Goal: Task Accomplishment & Management: Manage account settings

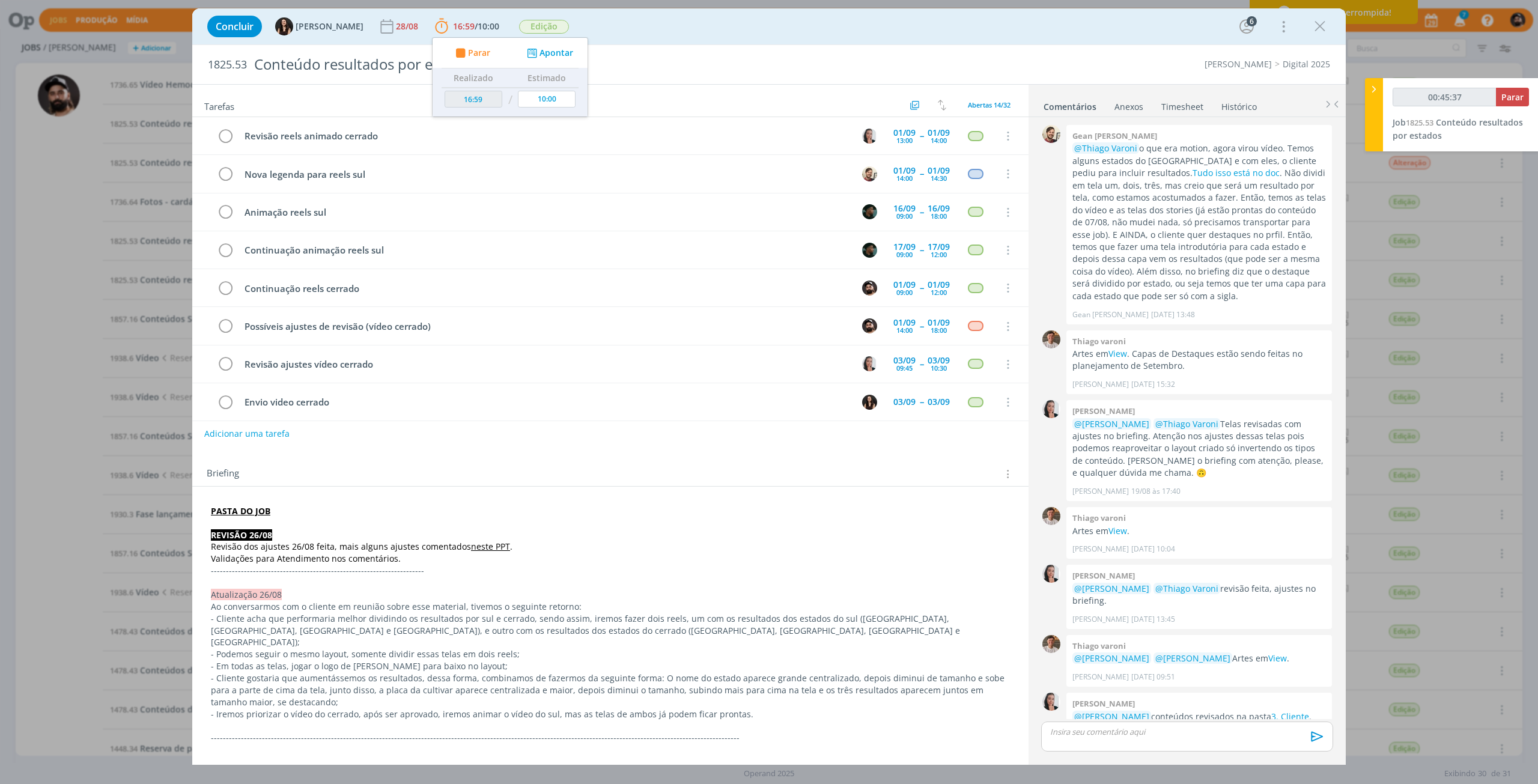
scroll to position [519, 0]
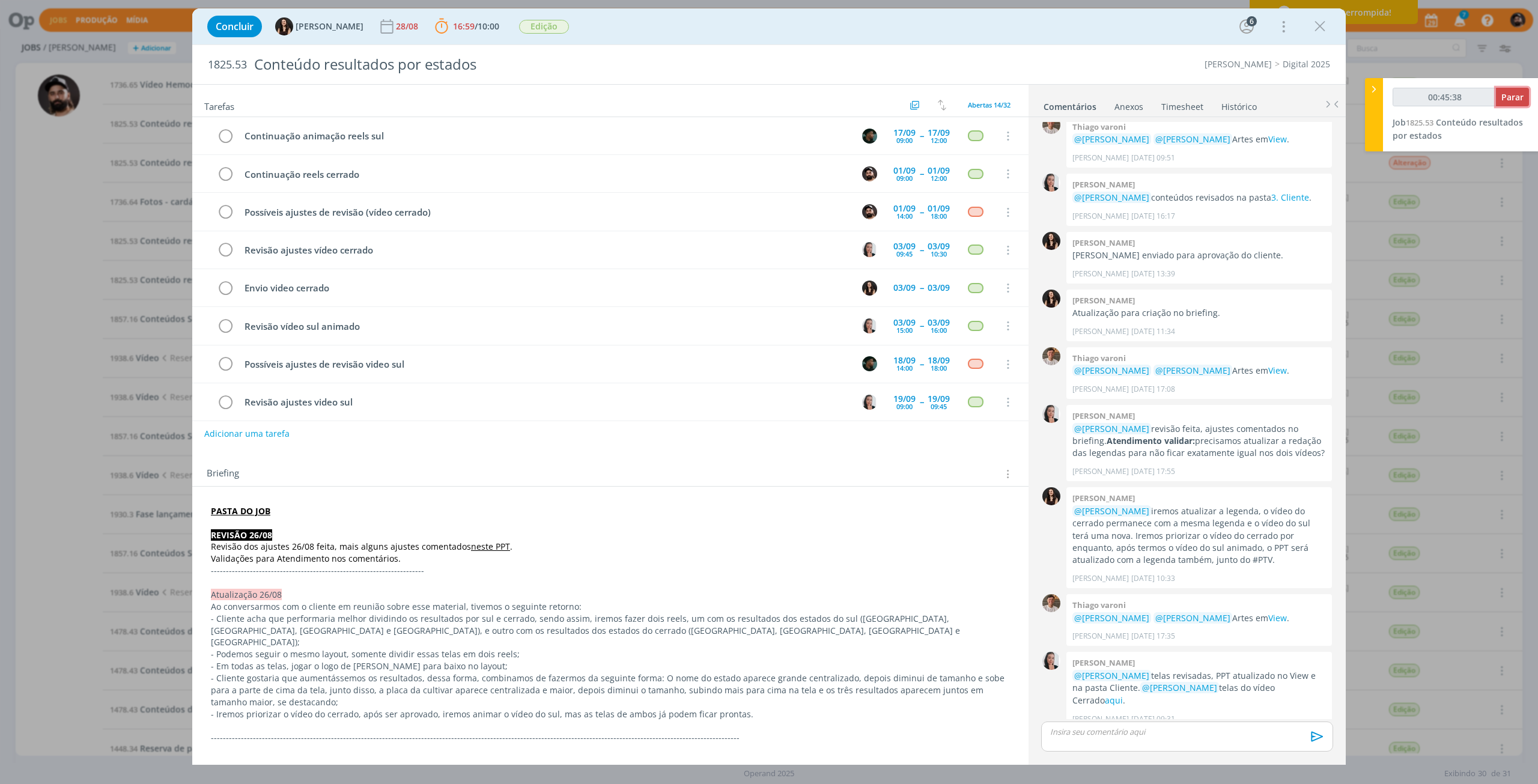
click at [1521, 102] on span "Parar" at bounding box center [1513, 97] width 23 height 11
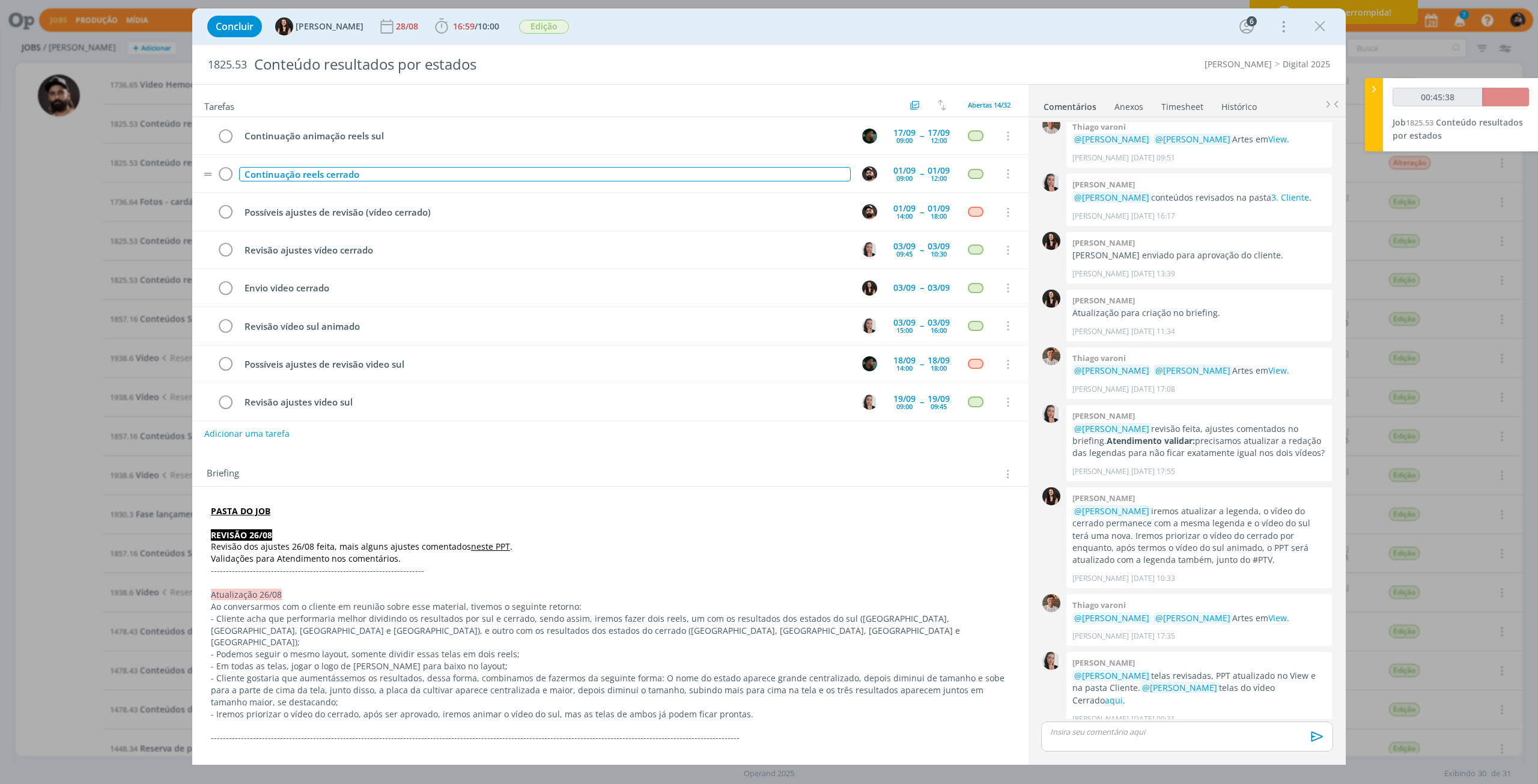
click at [542, 178] on div "Continuação reels cerrado" at bounding box center [545, 174] width 612 height 15
copy div "Continuação reels cerrado"
type input "00:46:00"
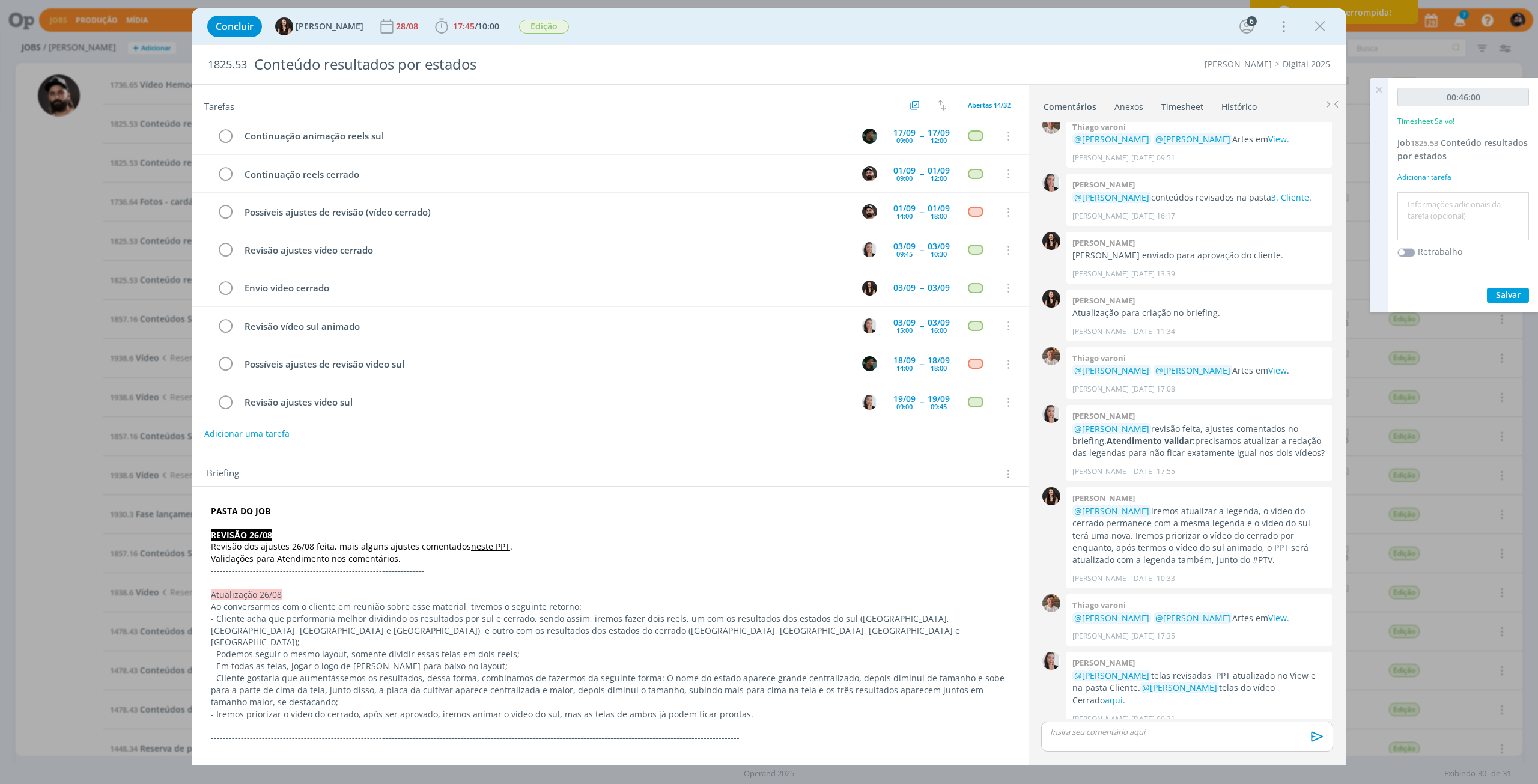
click at [1491, 220] on textarea at bounding box center [1462, 217] width 125 height 42
paste textarea "Continuação reels cerrado"
type textarea "Continuação reels cerrado"
click at [1504, 295] on span "Salvar" at bounding box center [1508, 294] width 25 height 11
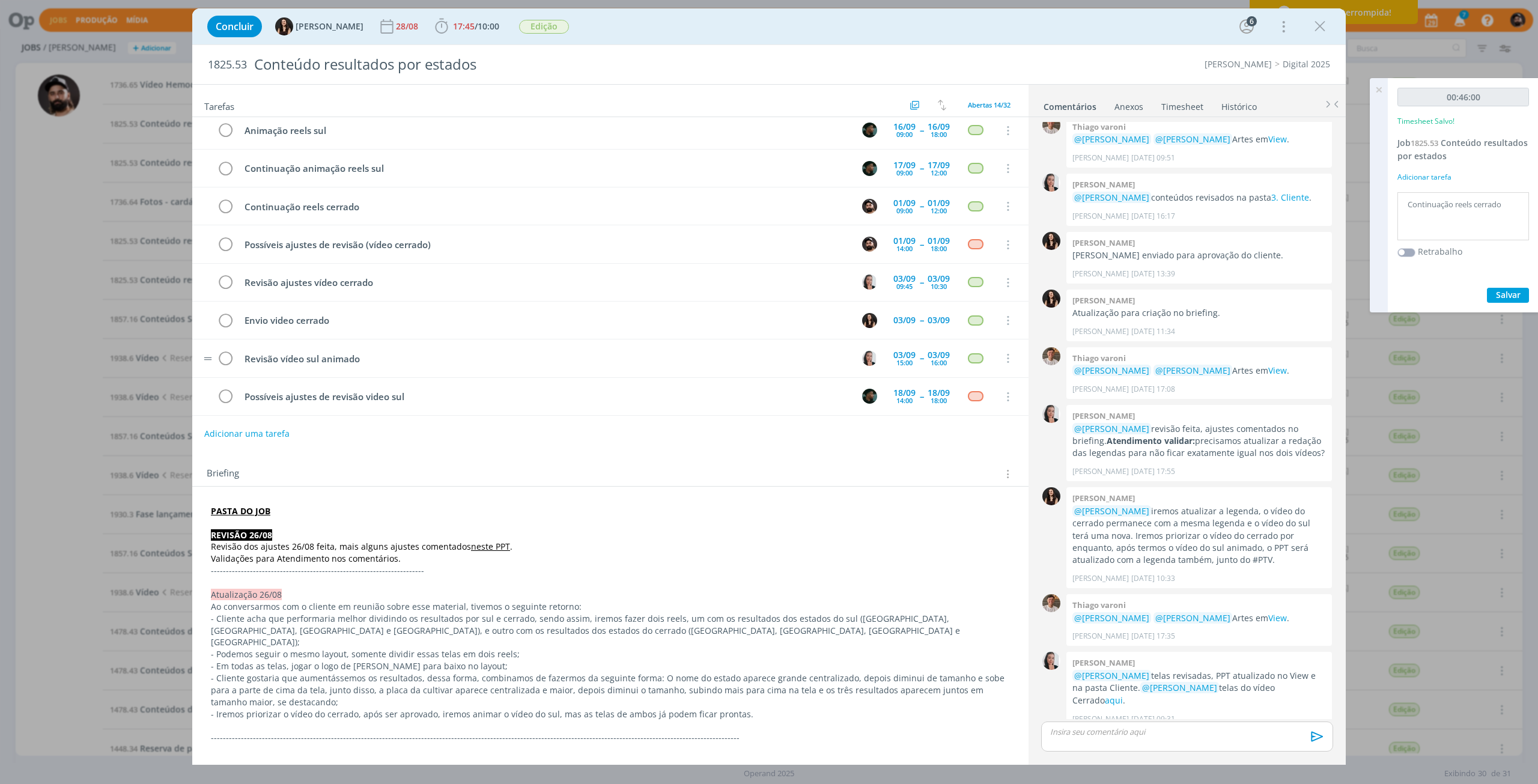
scroll to position [0, 0]
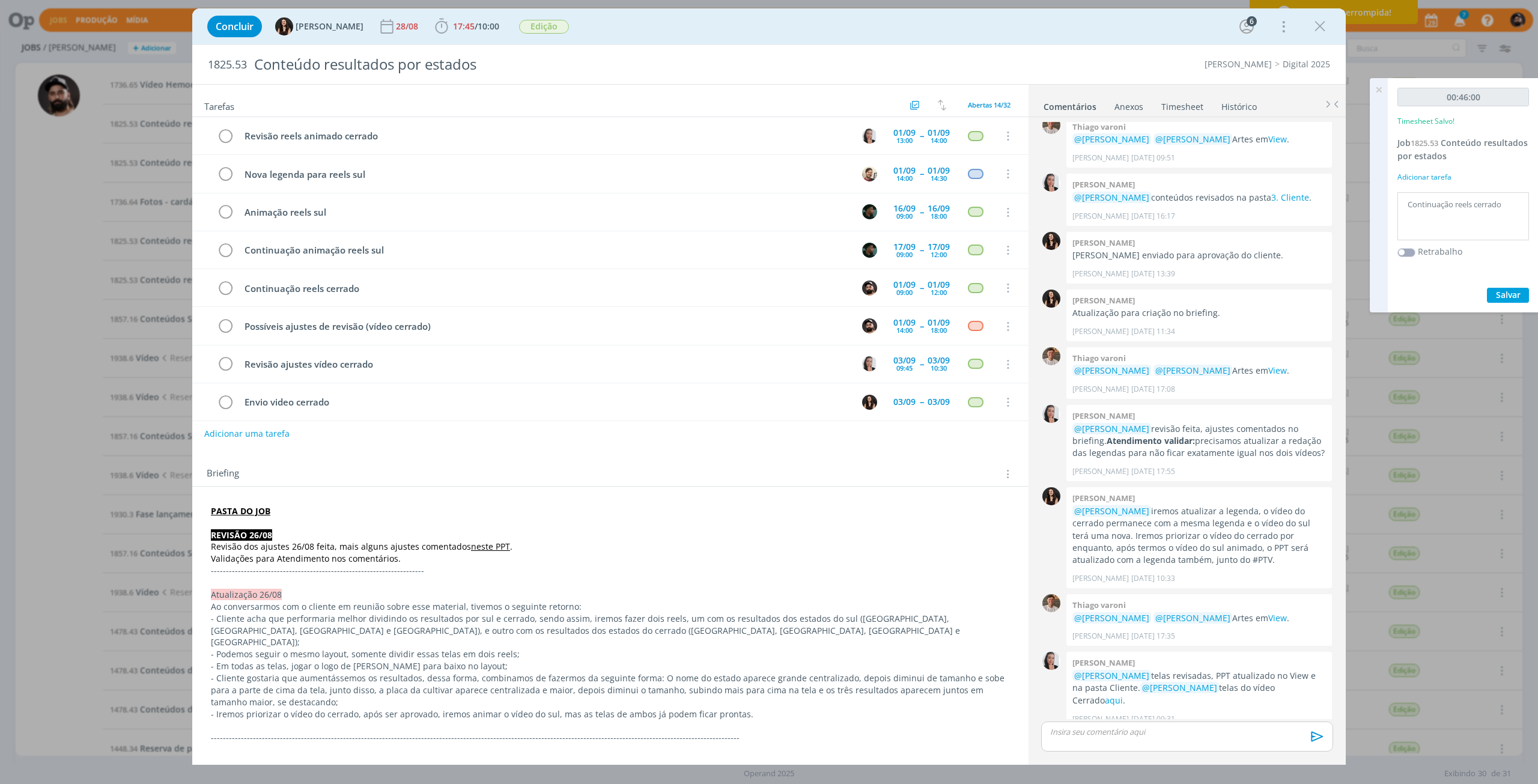
drag, startPoint x: 1317, startPoint y: 28, endPoint x: 1388, endPoint y: 124, distance: 119.4
click at [1317, 28] on icon "dialog" at bounding box center [1319, 26] width 18 height 18
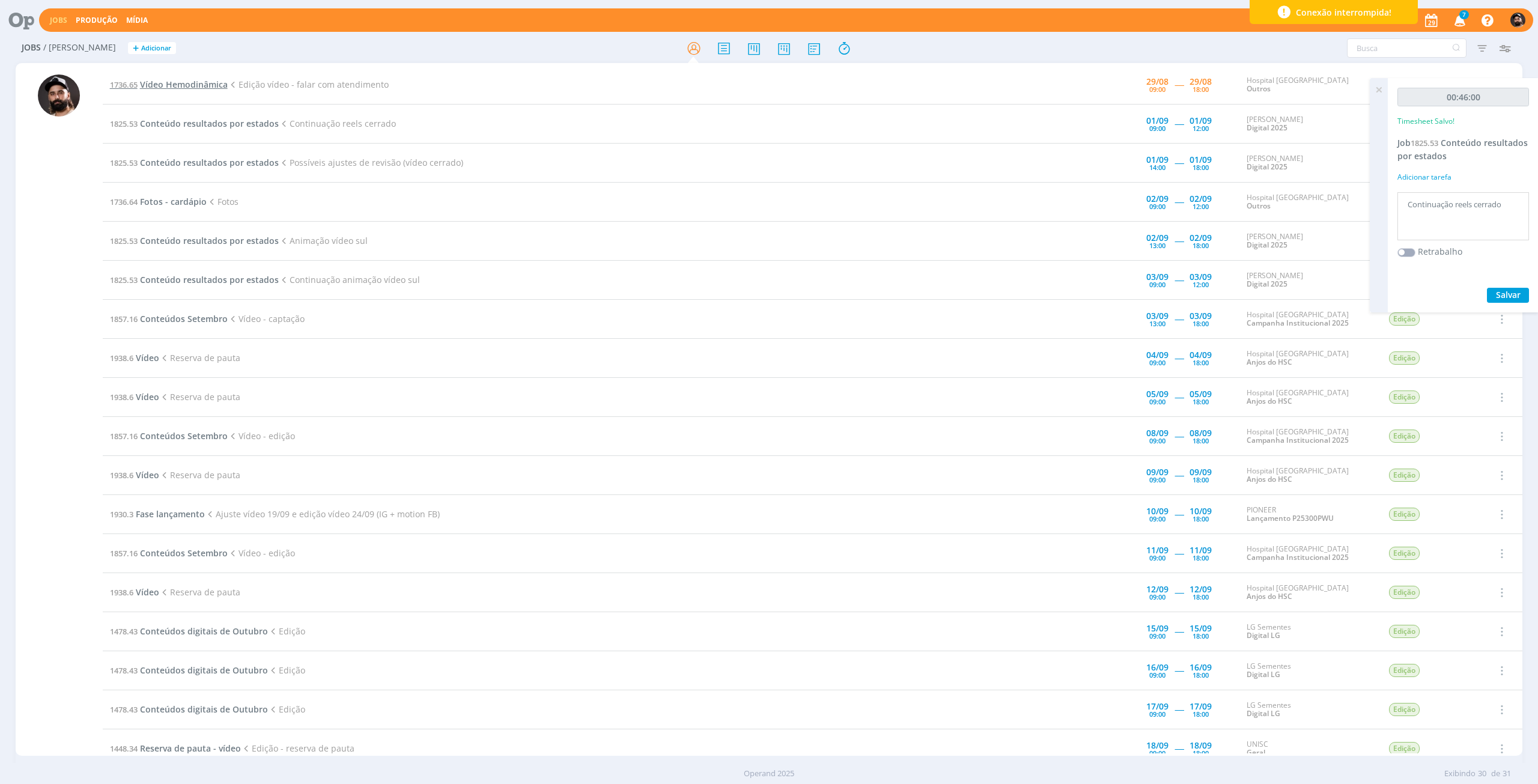
click at [209, 84] on span "Vídeo Hemodinâmica" at bounding box center [184, 84] width 88 height 11
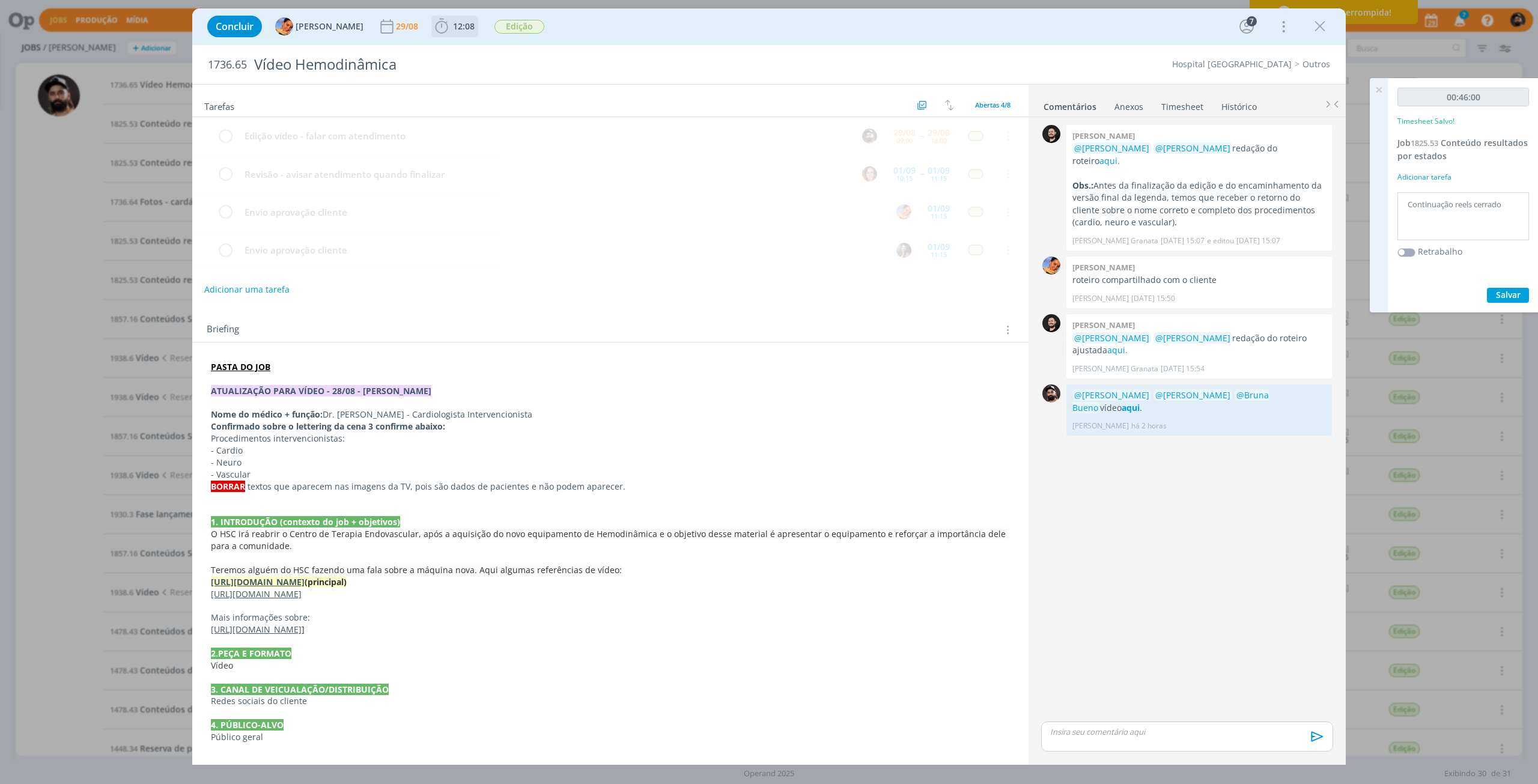
click at [436, 27] on icon "dialog" at bounding box center [441, 26] width 18 height 18
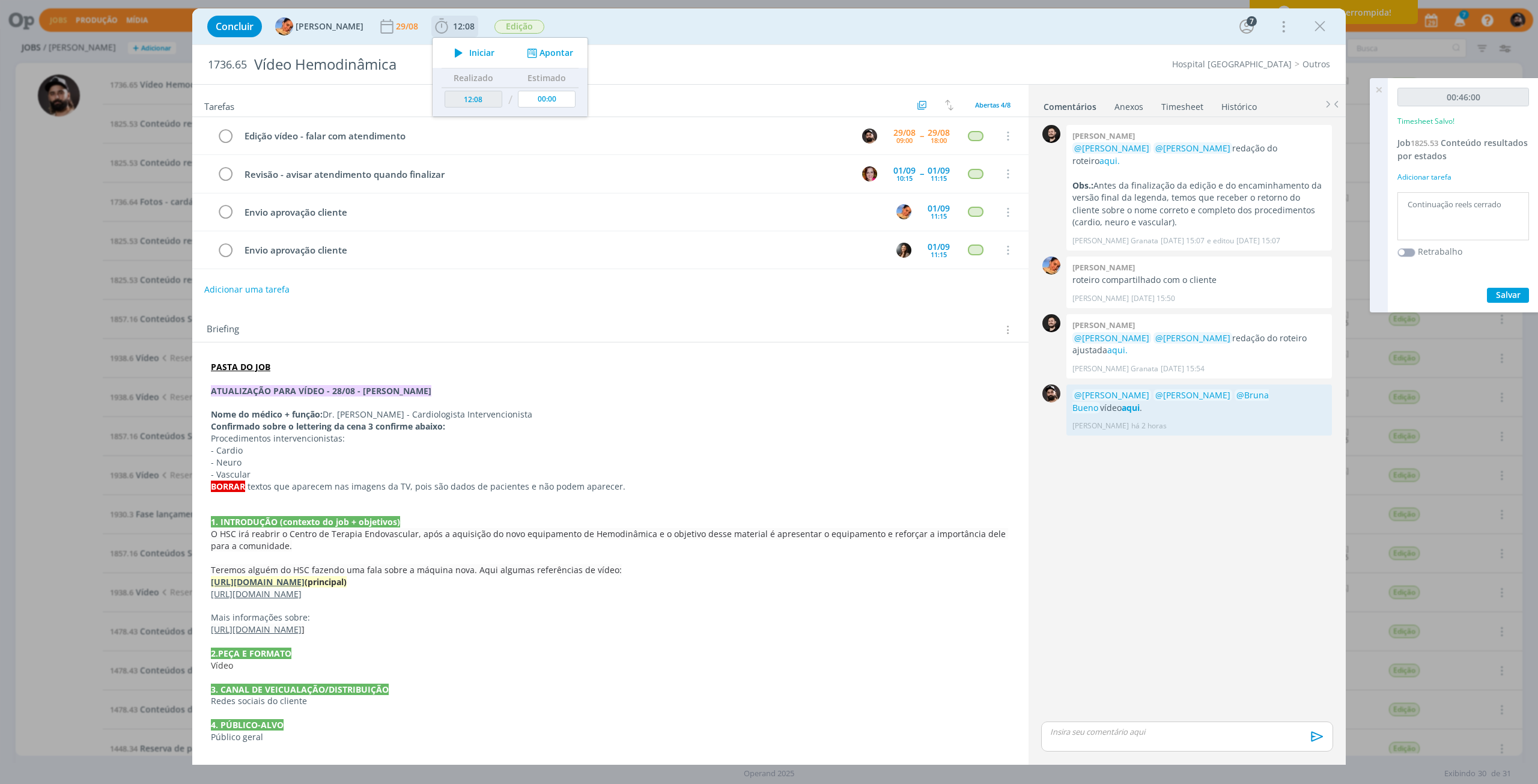
click at [469, 56] on span "Iniciar" at bounding box center [482, 52] width 25 height 9
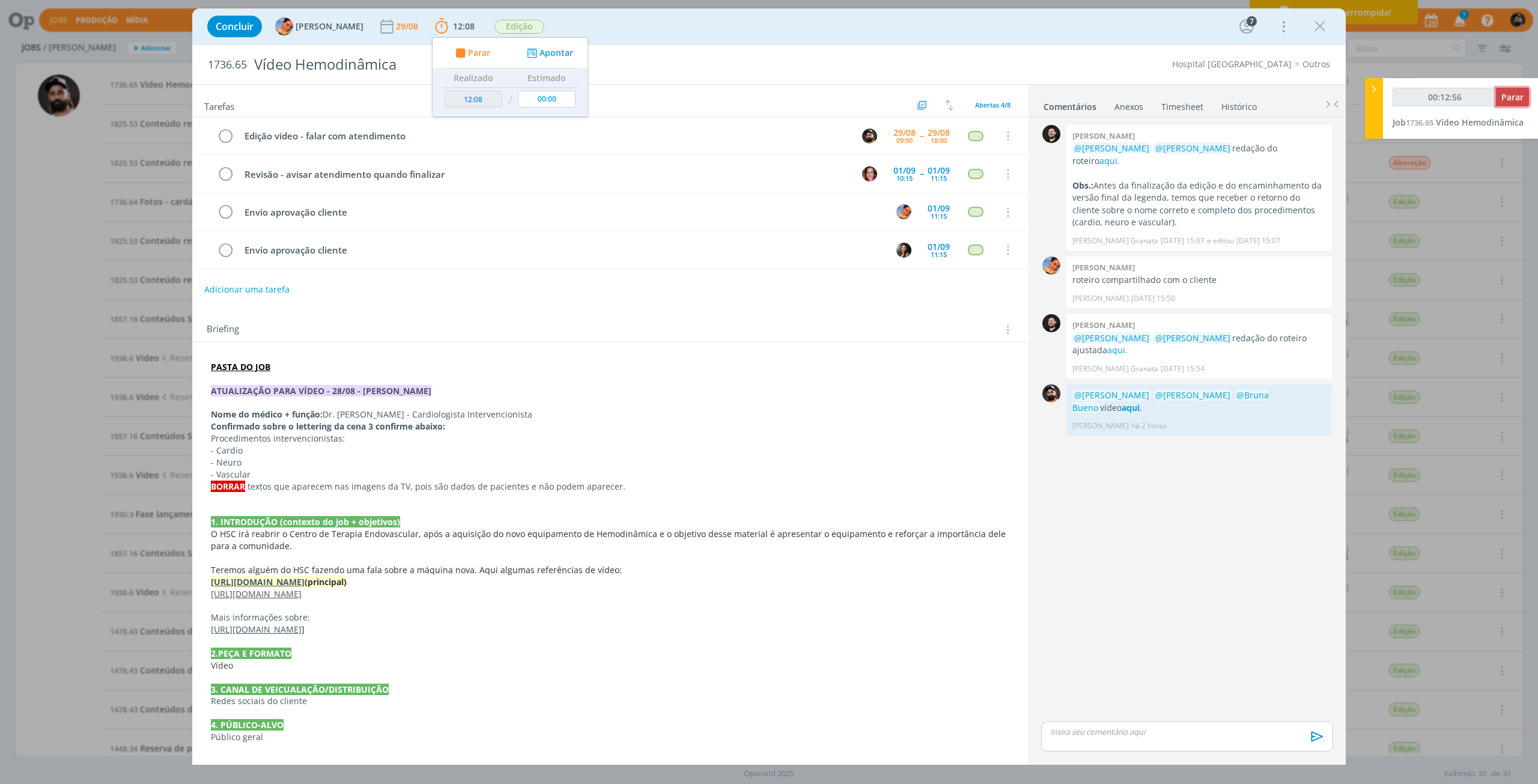
click at [1511, 103] on button "Parar" at bounding box center [1512, 97] width 33 height 19
type input "00:13:00"
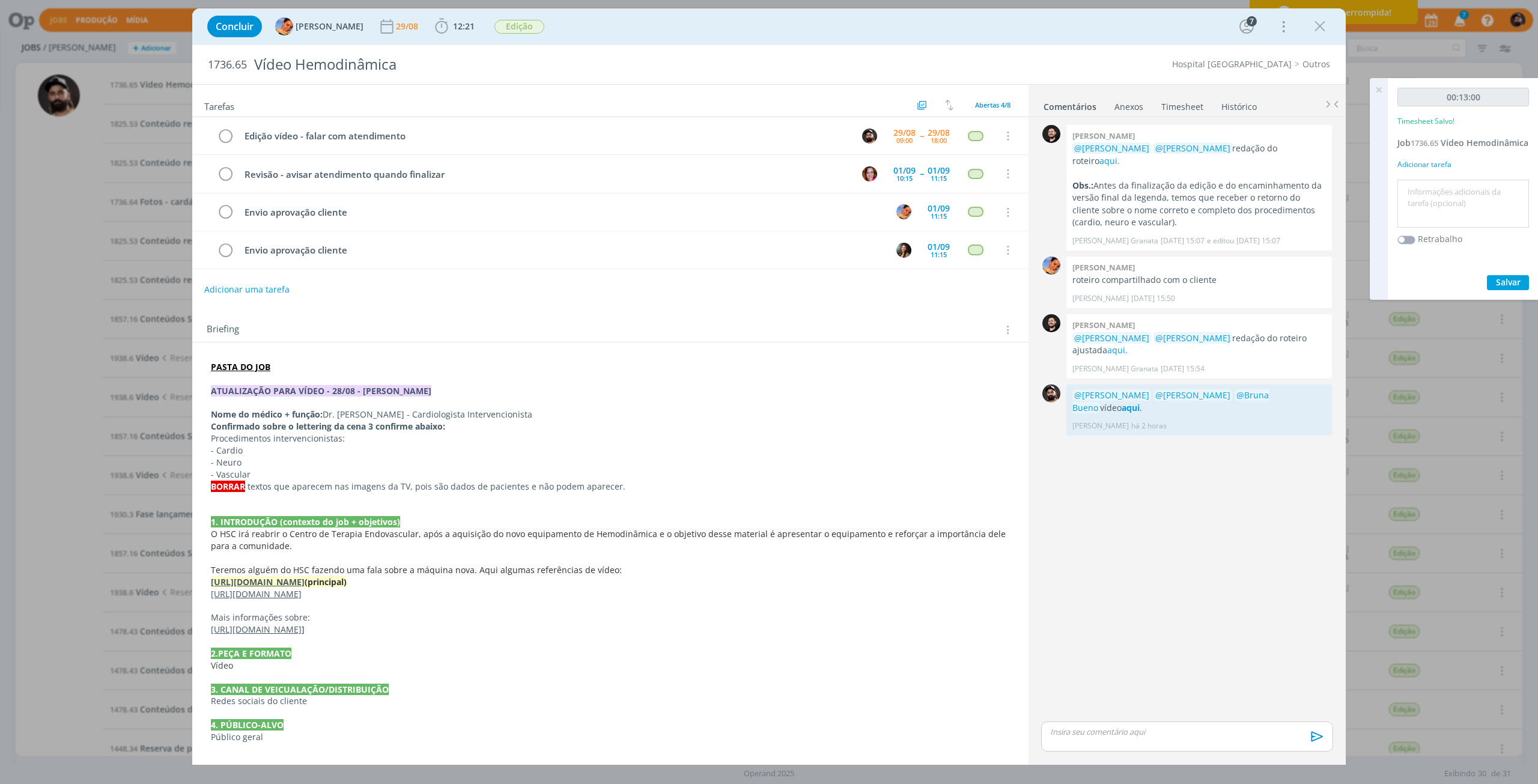
click at [1452, 224] on textarea at bounding box center [1462, 203] width 125 height 42
type textarea "ajustes"
click at [1488, 290] on button "Salvar" at bounding box center [1508, 282] width 42 height 15
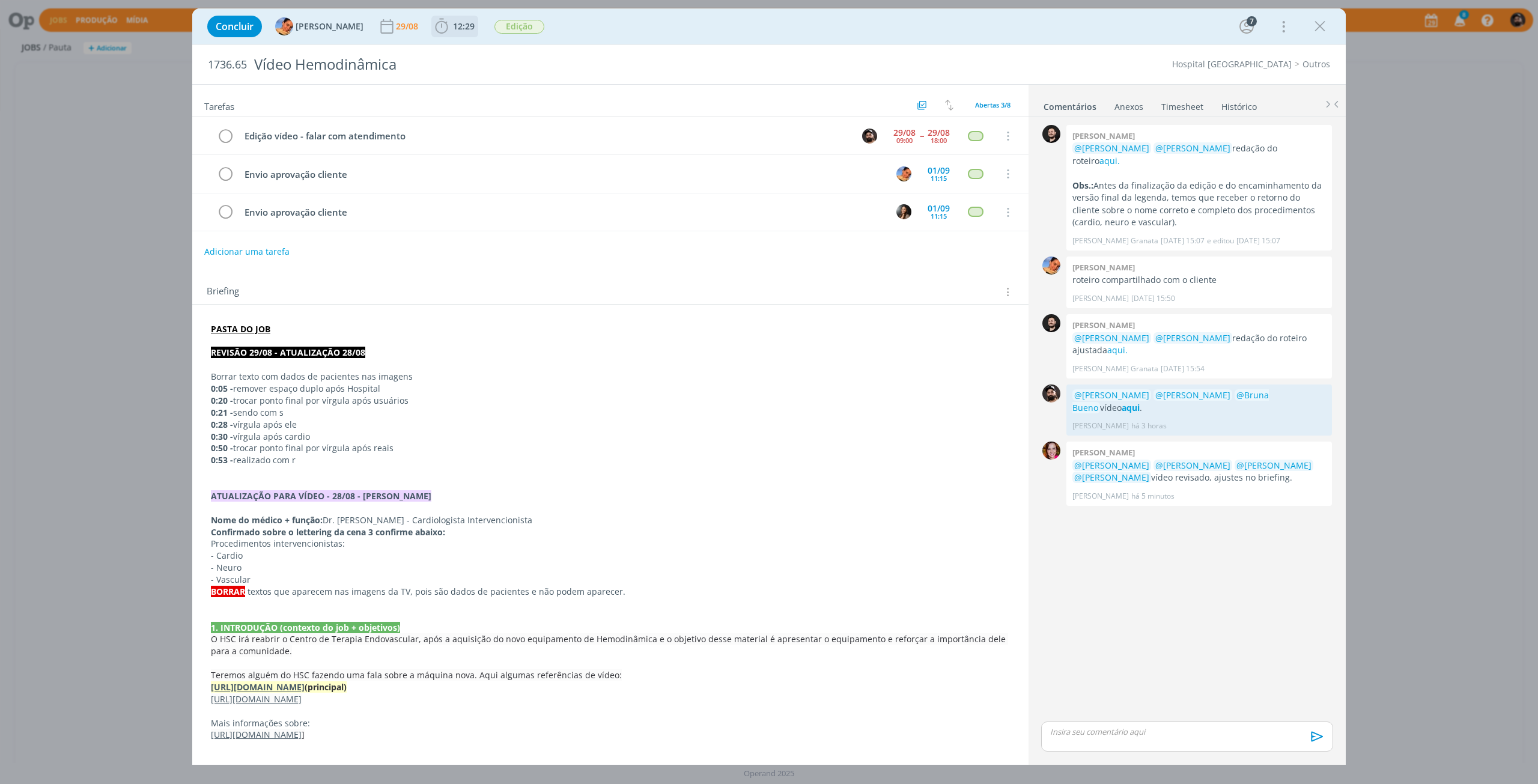
click at [453, 26] on span "12:29" at bounding box center [463, 26] width 22 height 11
click at [455, 56] on icon "dialog" at bounding box center [459, 53] width 21 height 16
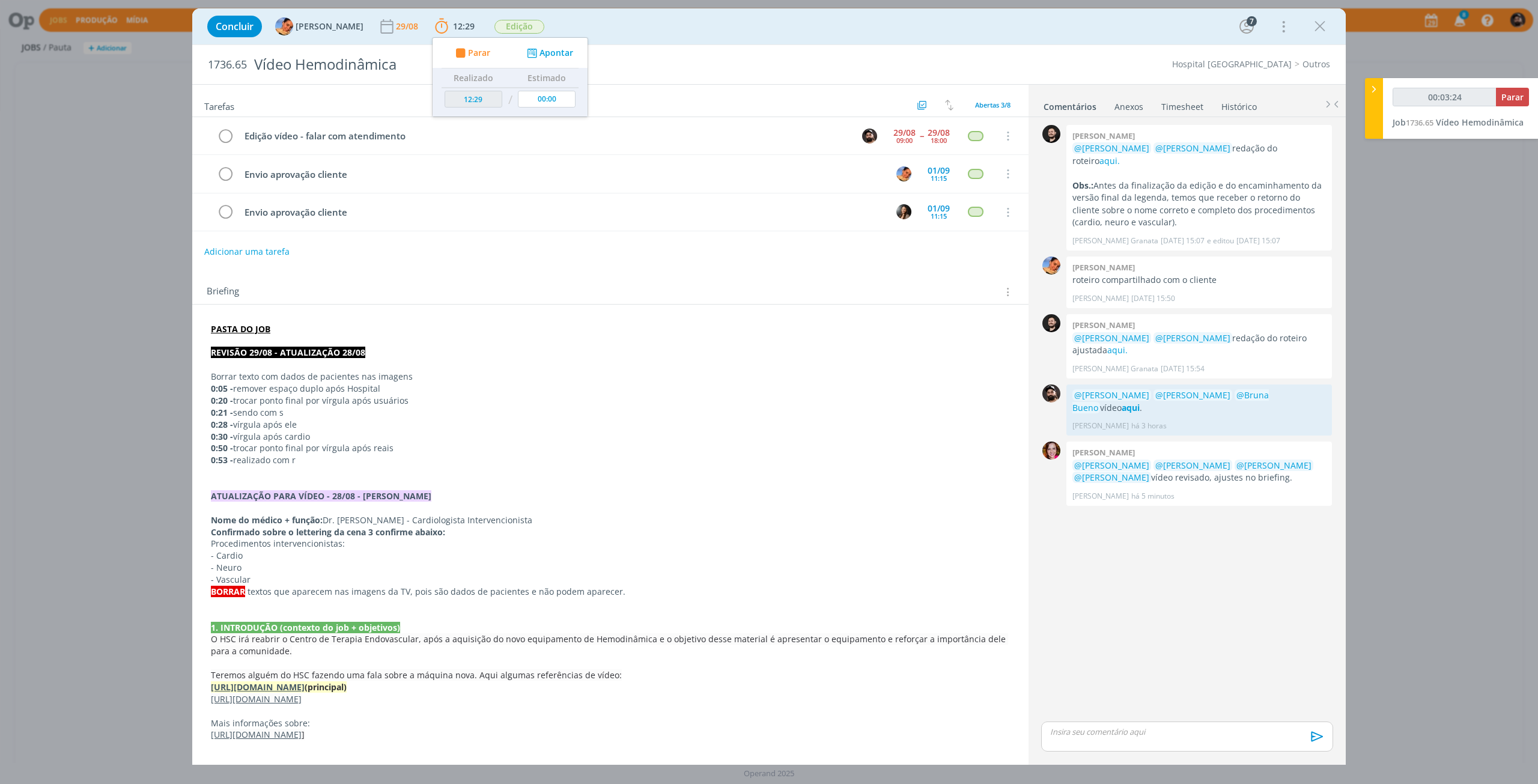
click at [253, 327] on strong "PASTA DO JOB" at bounding box center [241, 329] width 60 height 11
type input "00:03:25"
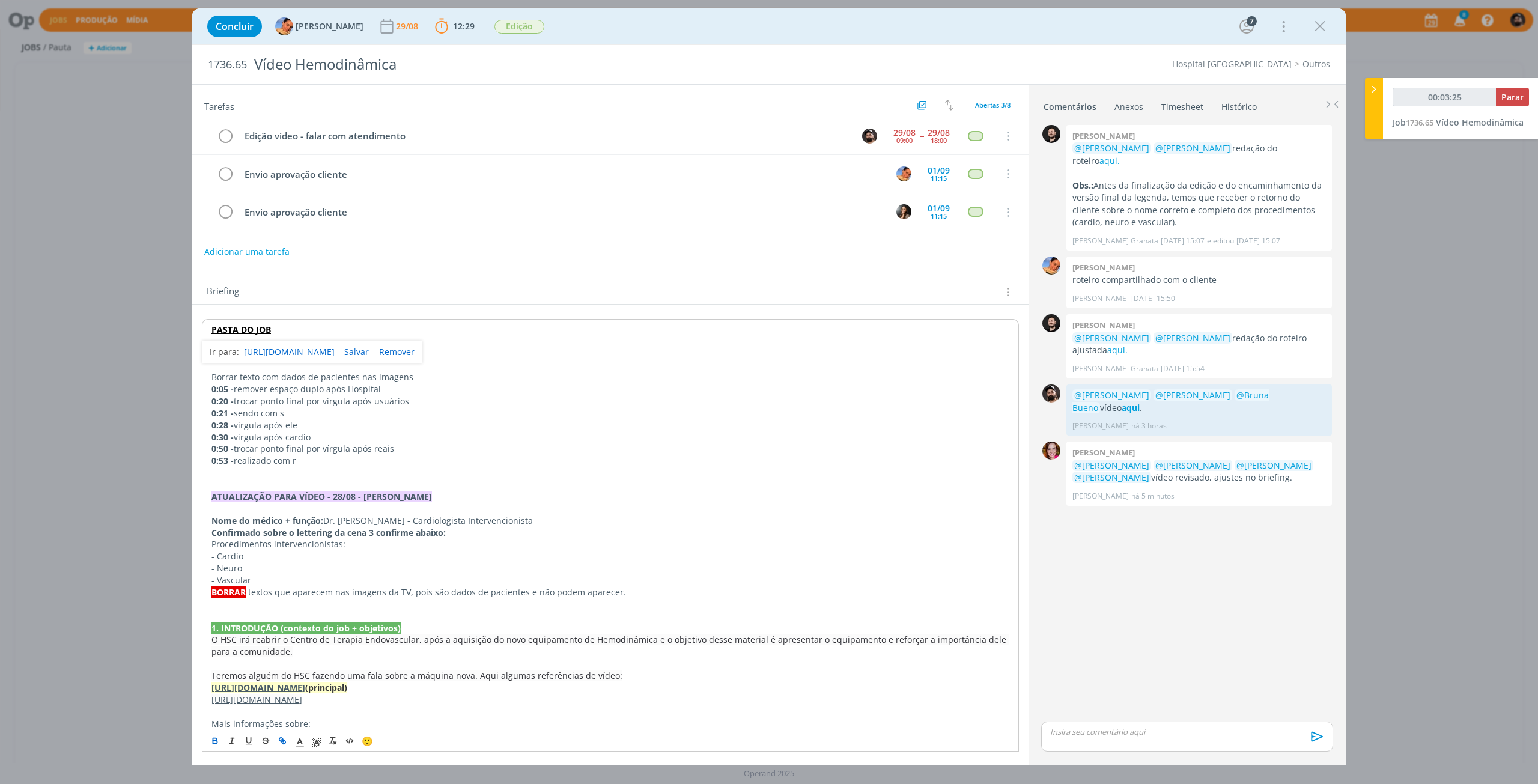
click at [266, 355] on link "https://sobeae.sharepoint.com/:f:/s/SOBEAE/Ev9s68qMVwdCtmW7F2oYGssB1rlus64FjQuZ…" at bounding box center [289, 352] width 91 height 16
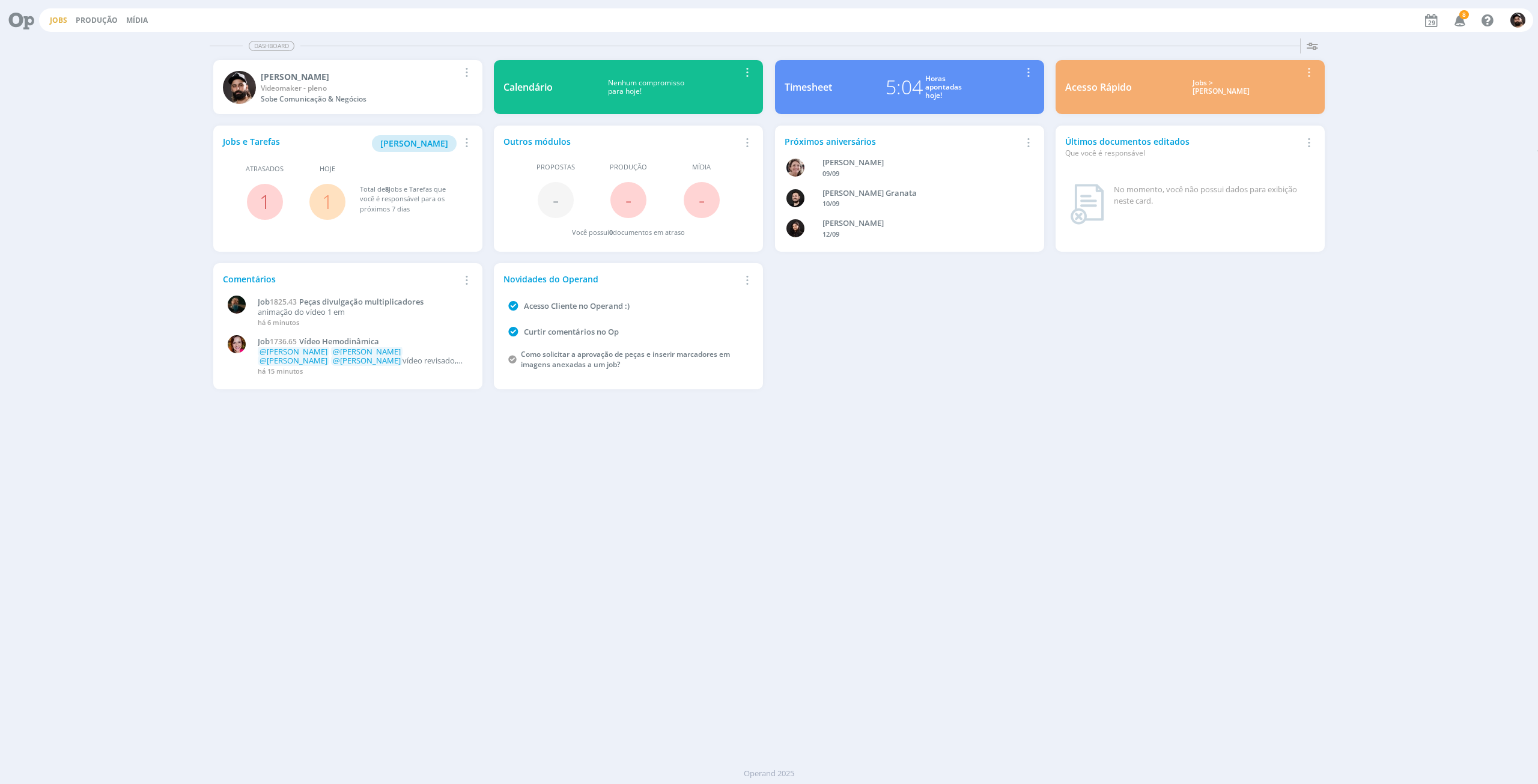
click at [50, 16] on link "Jobs" at bounding box center [58, 20] width 17 height 10
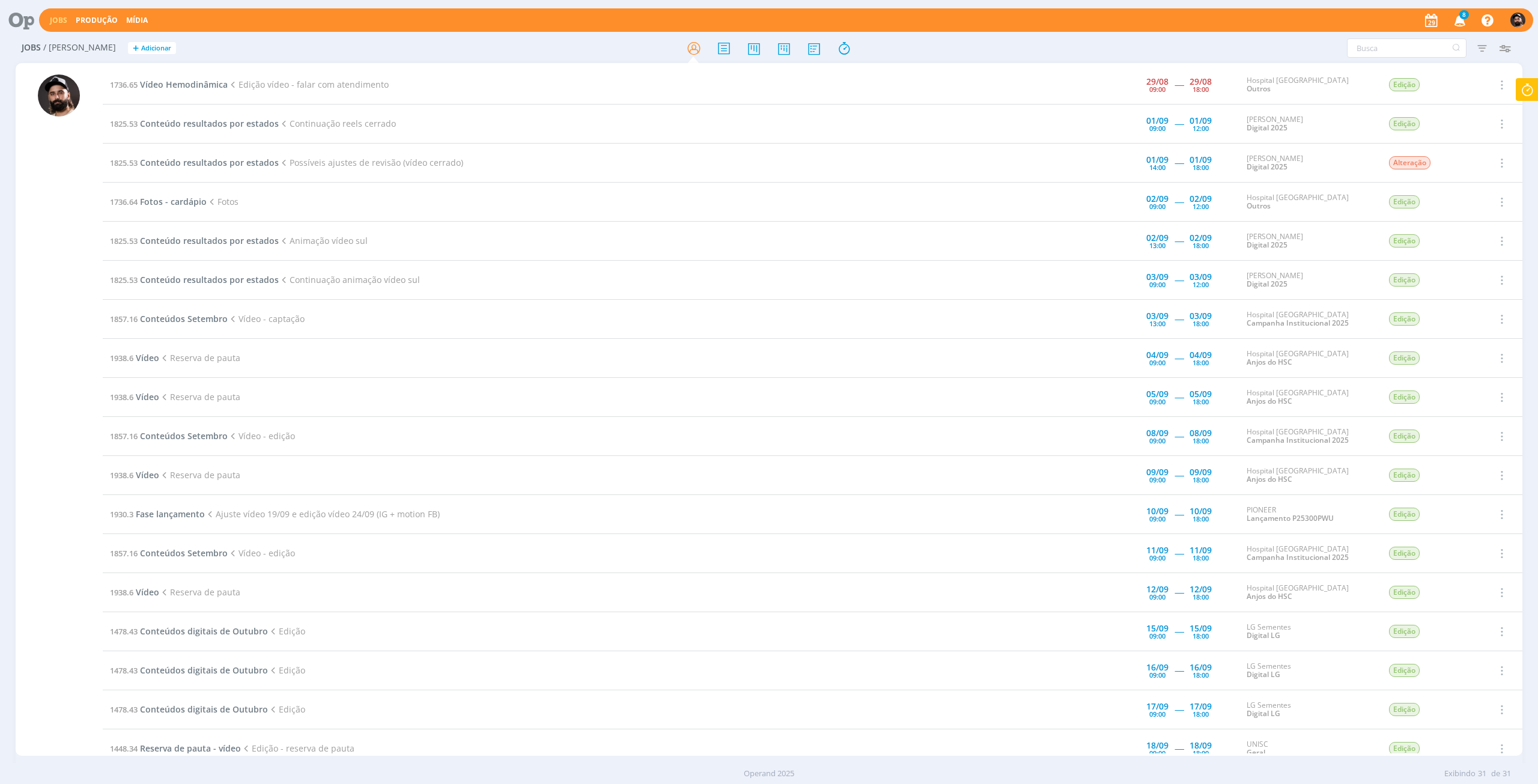
click at [1532, 87] on icon at bounding box center [1527, 89] width 22 height 23
type input "00:10:12"
click at [1484, 119] on span "Vídeo Hemodinâmica" at bounding box center [1480, 122] width 88 height 11
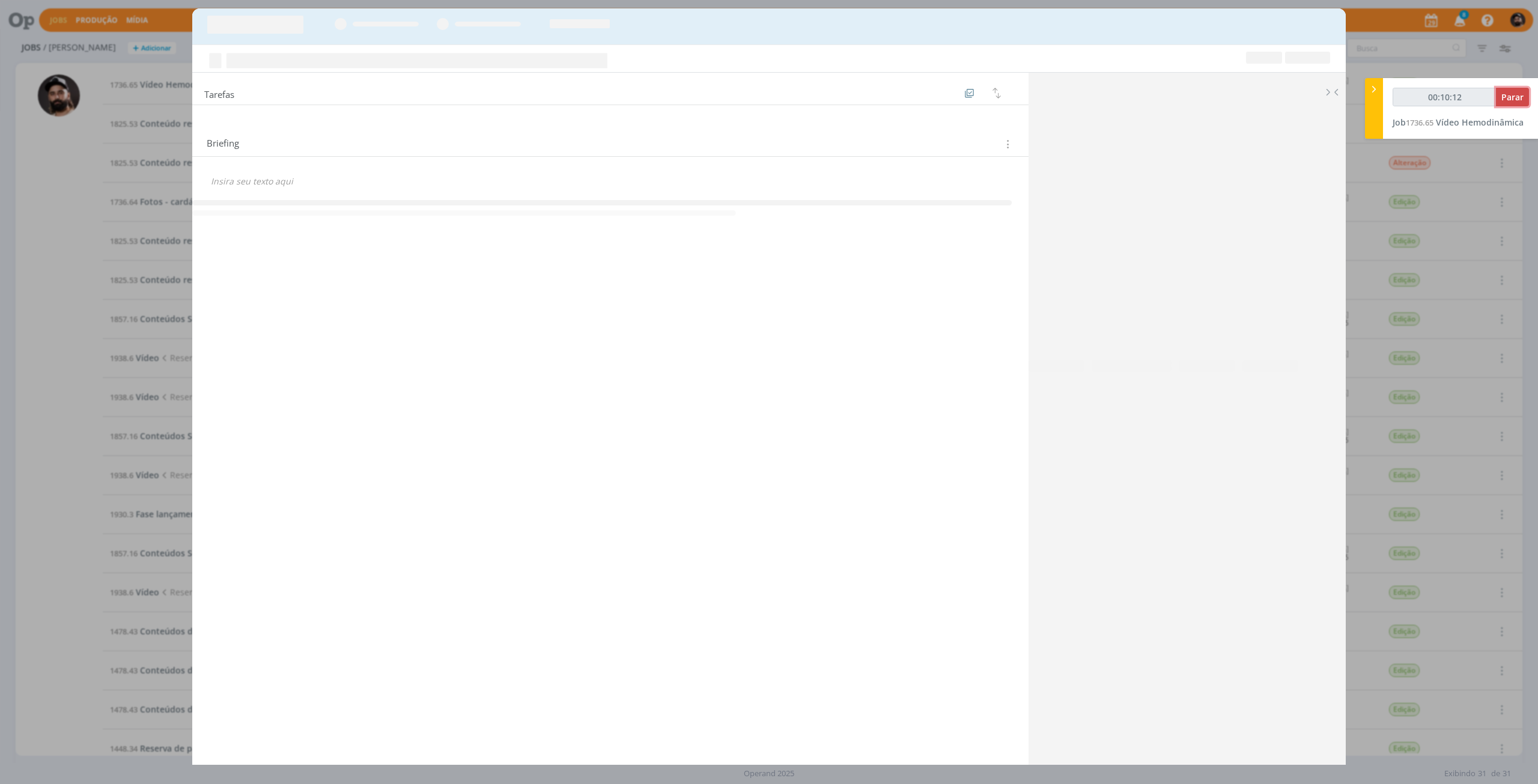
click at [1511, 97] on span "Parar" at bounding box center [1513, 97] width 23 height 11
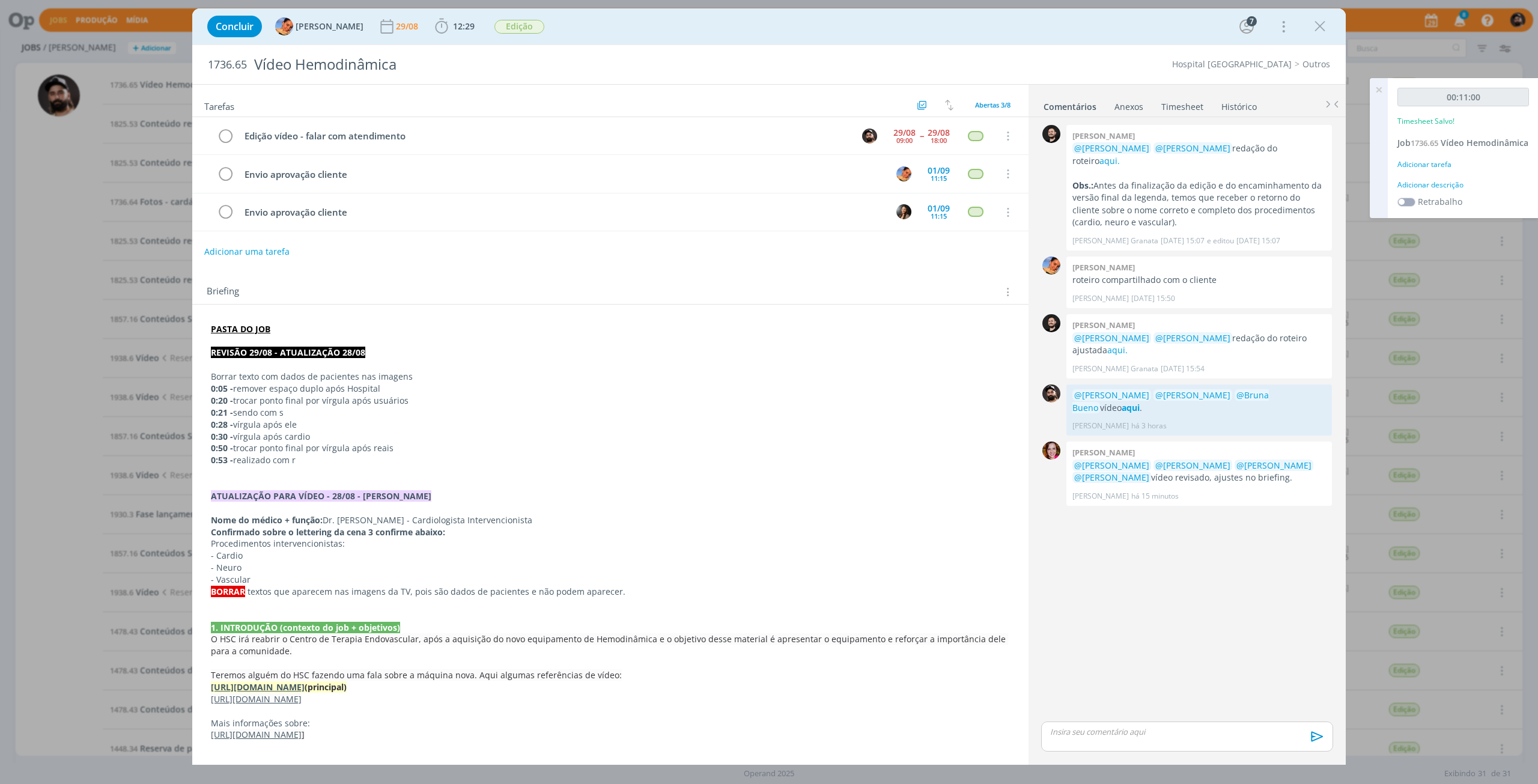
click at [1434, 190] on div "Adicionar descrição" at bounding box center [1463, 185] width 131 height 11
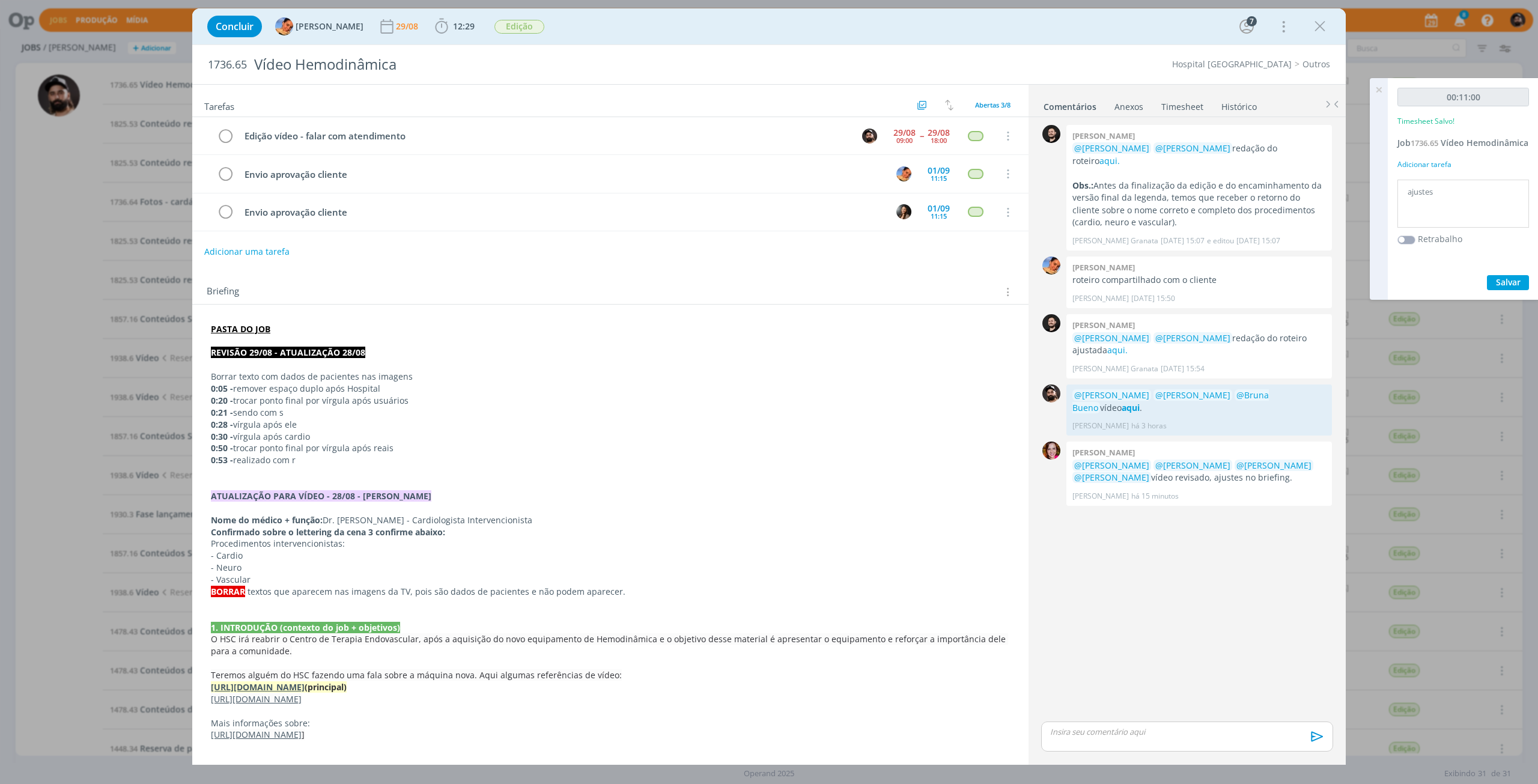
type textarea "ajustes"
click at [1508, 288] on span "Salvar" at bounding box center [1508, 282] width 25 height 11
click at [1118, 738] on div "dialog" at bounding box center [1187, 736] width 292 height 30
click at [1309, 712] on p "﻿ @ Luíza Santana ﻿ ﻿ @ Beatriz Luchese ﻿ ﻿ @ Bruna Bueno ﻿ video ajustado aqui." at bounding box center [1187, 713] width 272 height 23
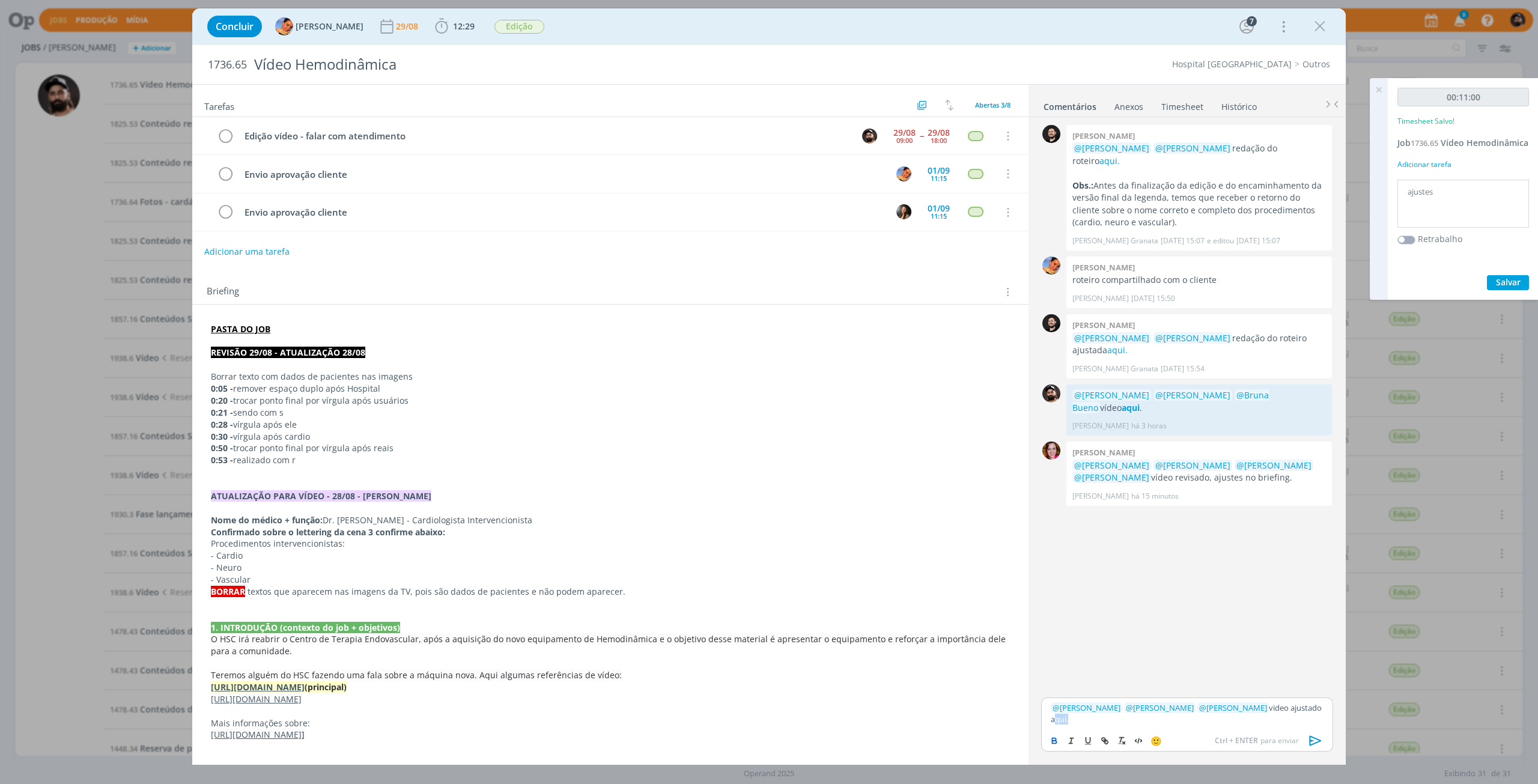
click at [1052, 742] on icon "dialog" at bounding box center [1054, 742] width 4 height 3
click at [1106, 743] on icon "dialog" at bounding box center [1104, 740] width 9 height 9
paste input "https://sobeae.sharepoint.com/sites/SOBEAE/_layouts/15/stream.aspx?id=%2Fsites%…"
type input "https://sobeae.sharepoint.com/sites/SOBEAE/_layouts/15/stream.aspx?id=%2Fsites%…"
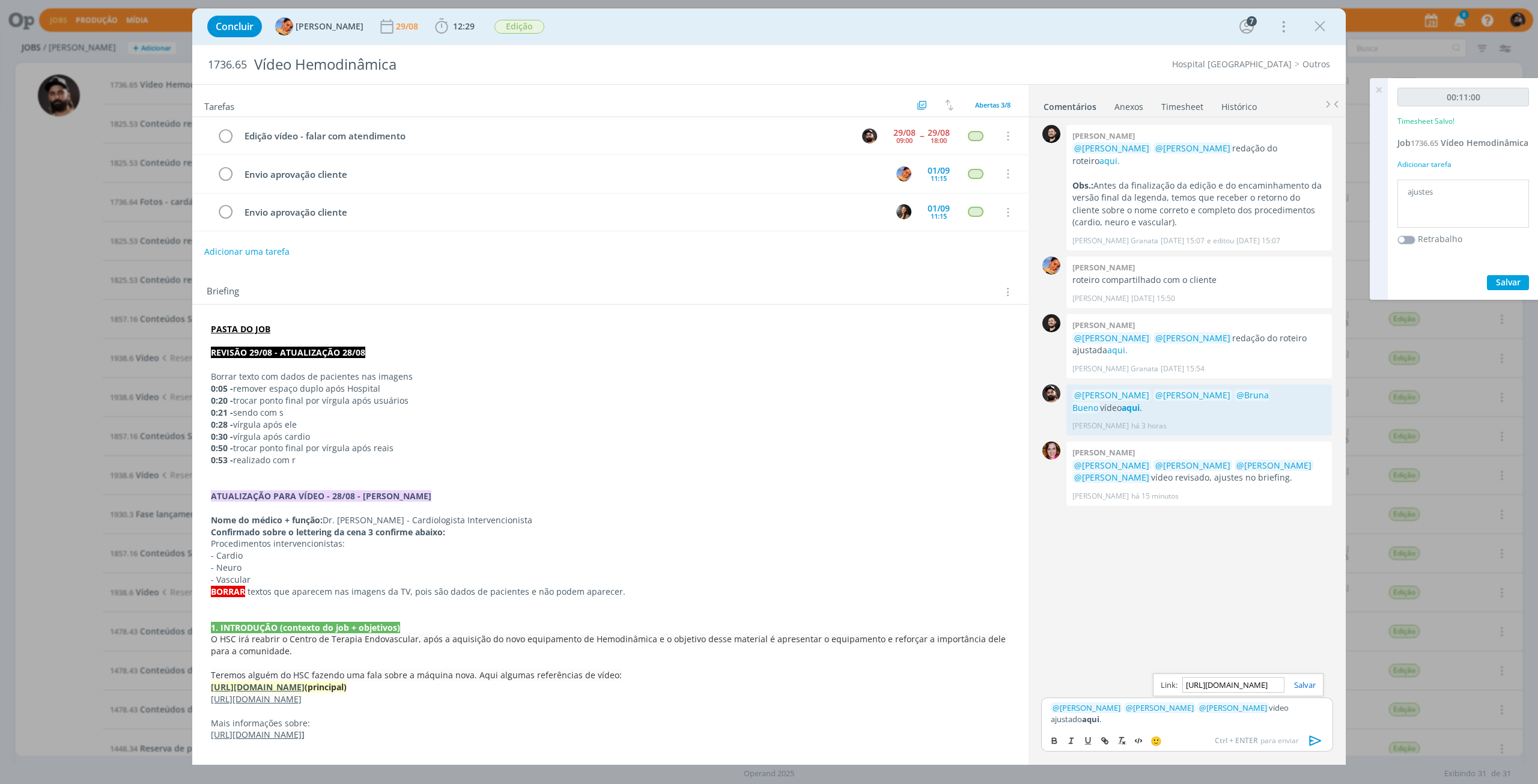
click at [1303, 695] on div "https://sobeae.sharepoint.com/sites/SOBEAE/_layouts/15/stream.aspx?id=%2Fsites%…" at bounding box center [1238, 685] width 170 height 23
click at [1304, 690] on link "dialog" at bounding box center [1299, 685] width 31 height 11
click at [1299, 727] on div "﻿ @ Luíza Santana ﻿ ﻿ @ Beatriz Luchese ﻿ ﻿ @ Bruna Bueno ﻿ video ajustado aqui…" at bounding box center [1187, 712] width 292 height 31
click at [1317, 747] on icon "dialog" at bounding box center [1315, 740] width 18 height 18
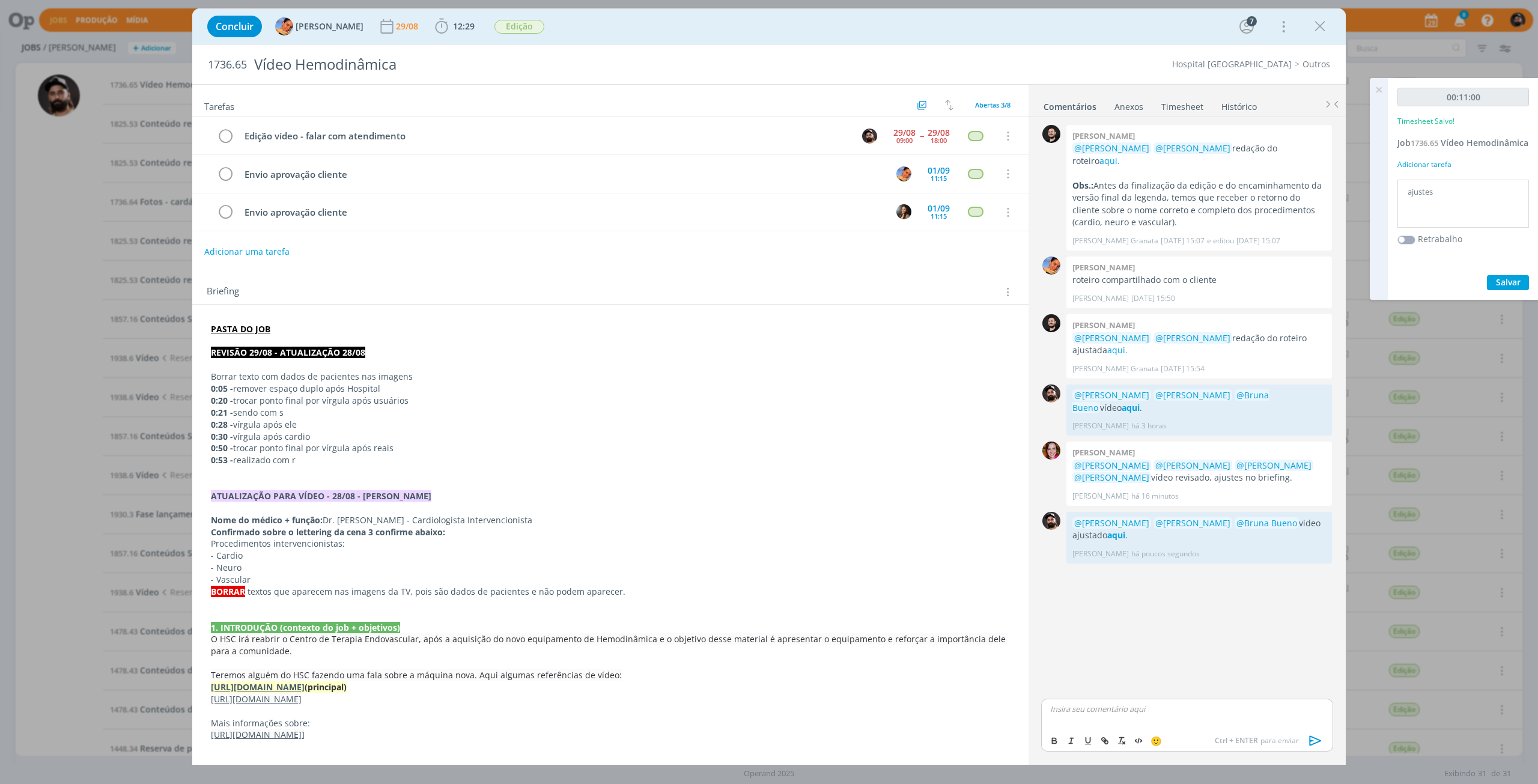
click at [1377, 82] on icon at bounding box center [1378, 89] width 22 height 23
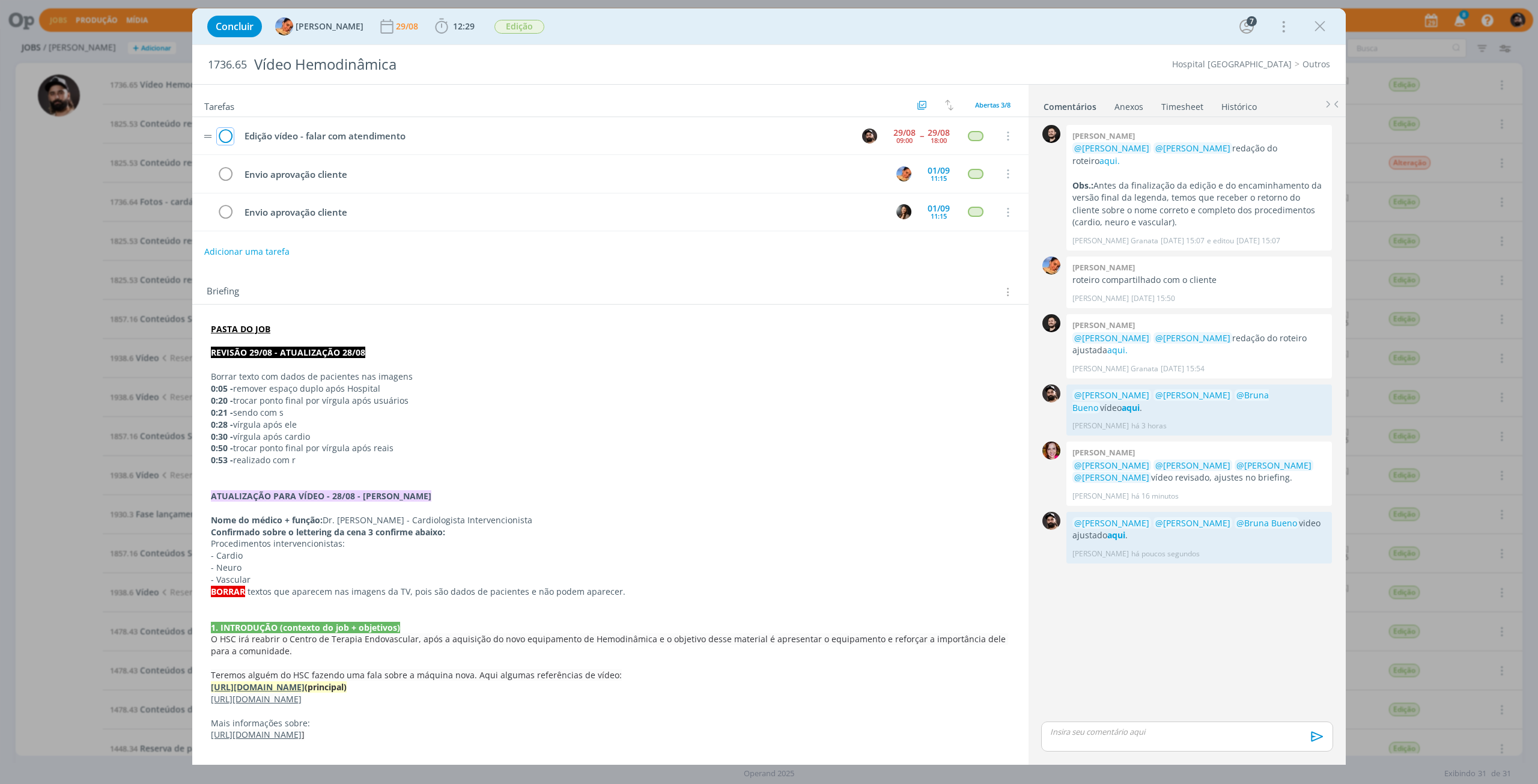
click at [229, 137] on icon "dialog" at bounding box center [225, 136] width 17 height 18
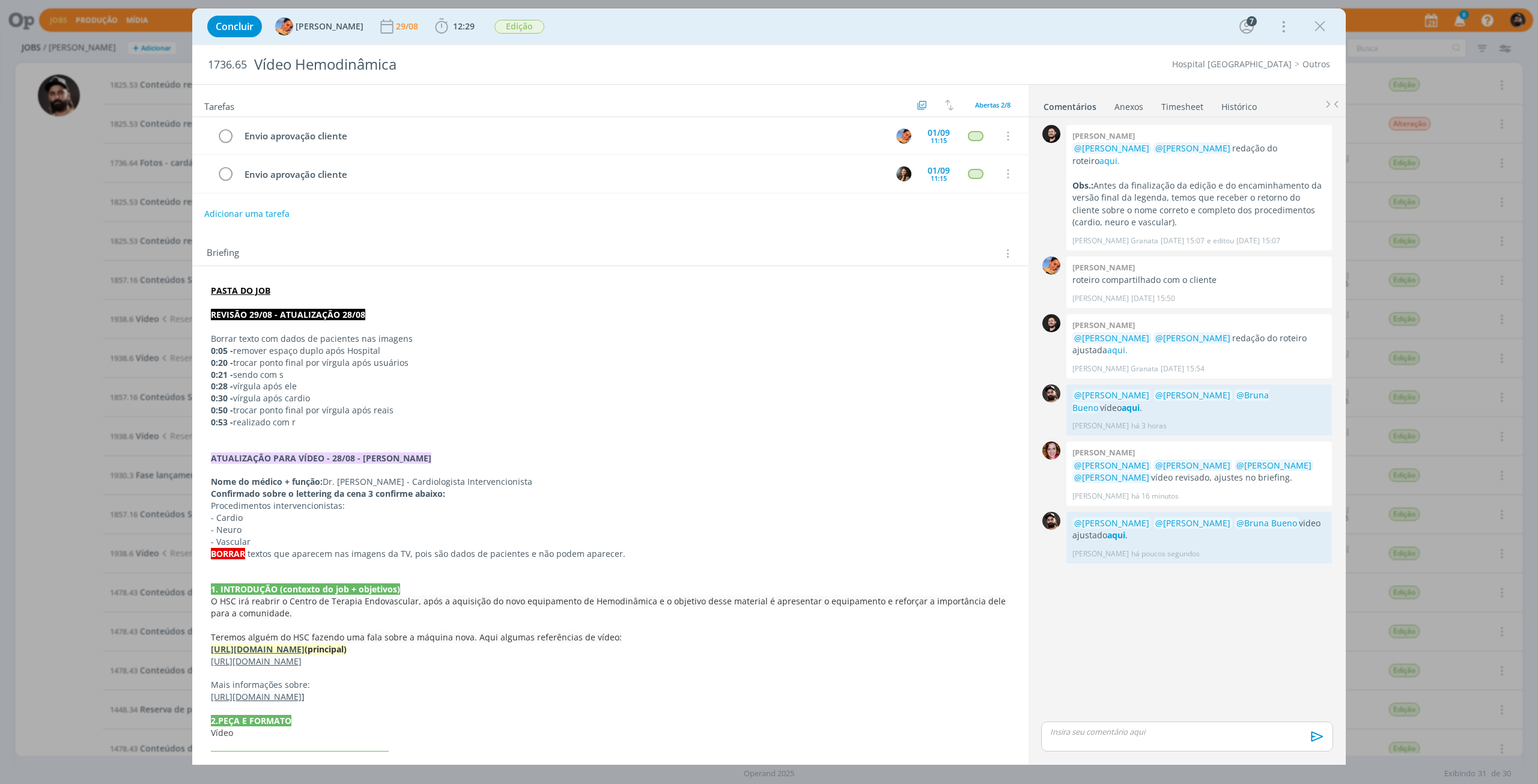
drag, startPoint x: 1329, startPoint y: 23, endPoint x: 1222, endPoint y: 127, distance: 149.2
click at [1329, 23] on icon "dialog" at bounding box center [1319, 26] width 18 height 18
